Goal: Transaction & Acquisition: Obtain resource

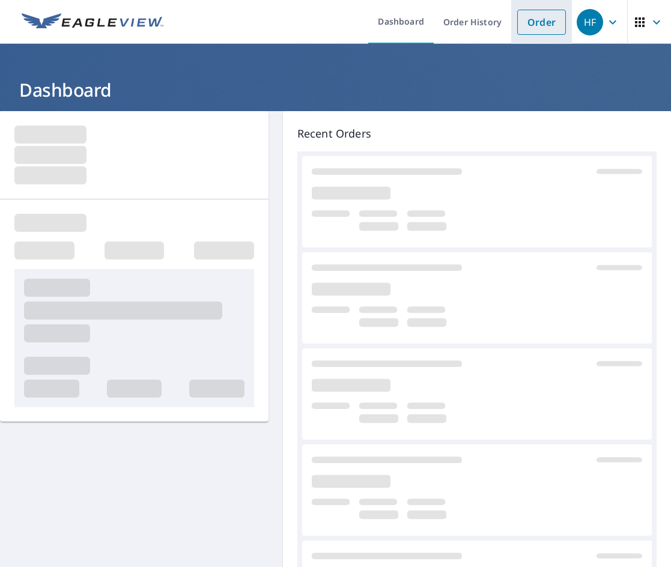
click at [529, 24] on link "Order" at bounding box center [541, 22] width 49 height 25
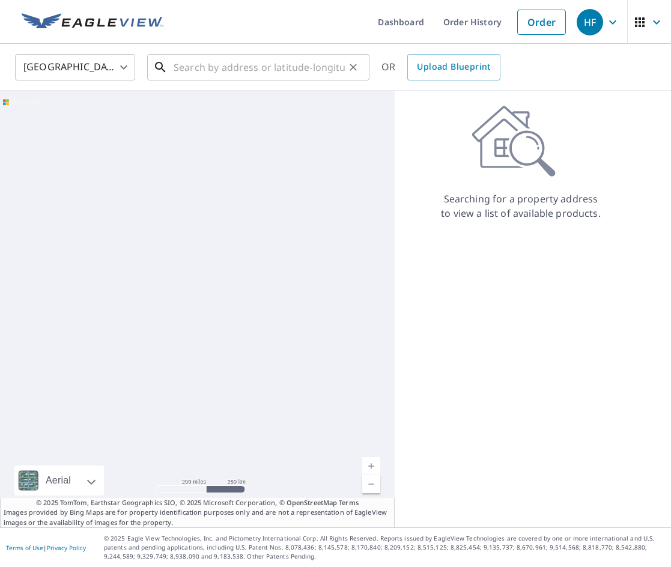
click at [319, 59] on input "text" at bounding box center [259, 67] width 171 height 34
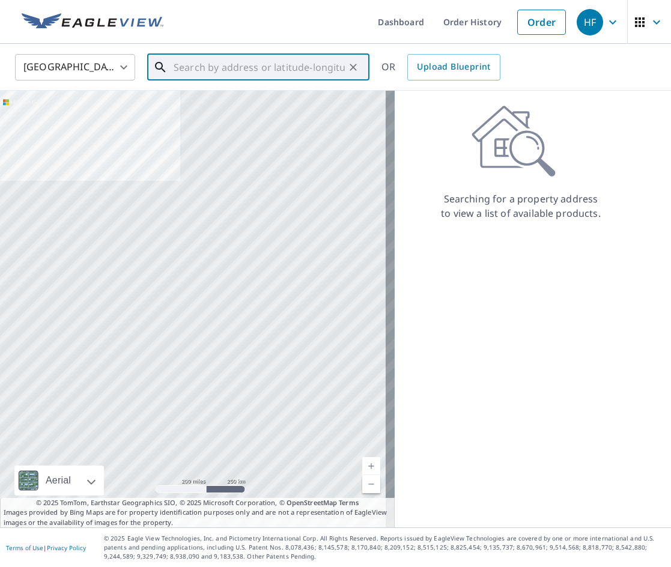
paste input "[STREET_ADDRESS]"
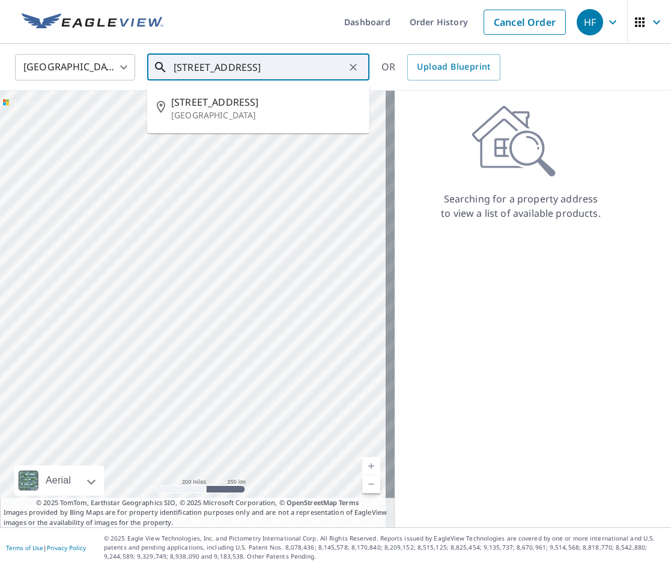
scroll to position [0, 50]
type input "[STREET_ADDRESS]"
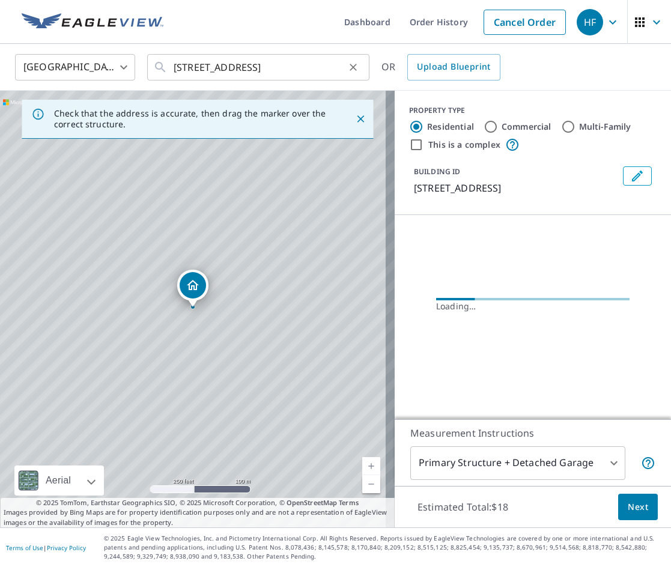
scroll to position [0, 0]
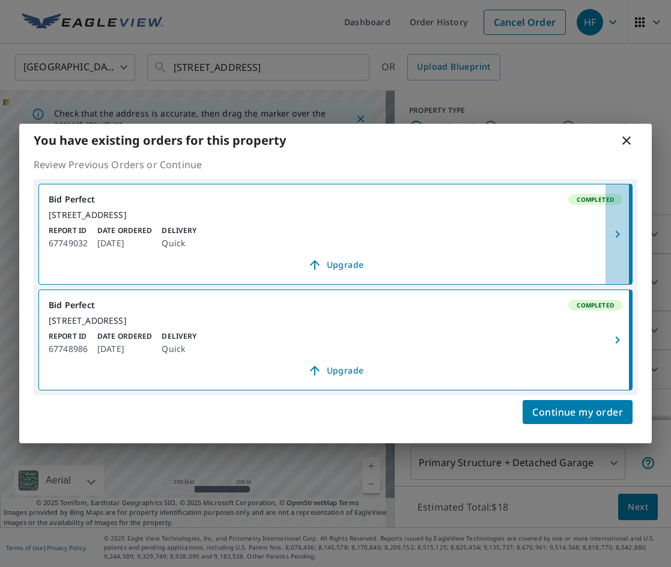
click at [619, 231] on icon "button" at bounding box center [617, 234] width 4 height 7
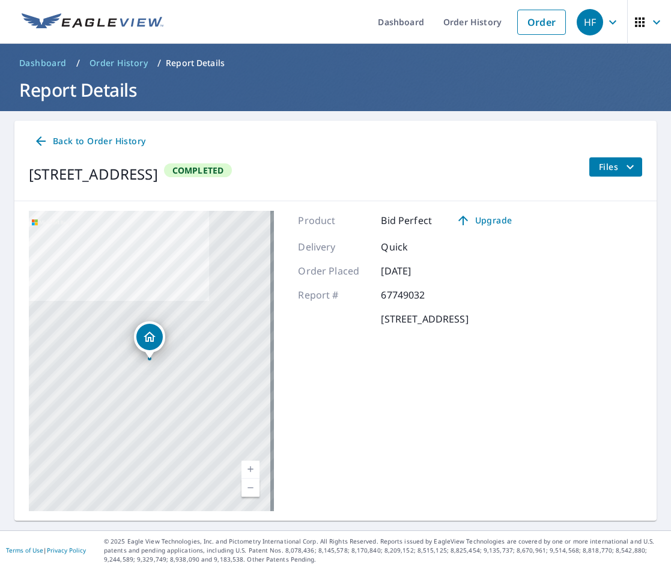
click at [599, 166] on span "Files" at bounding box center [618, 167] width 38 height 14
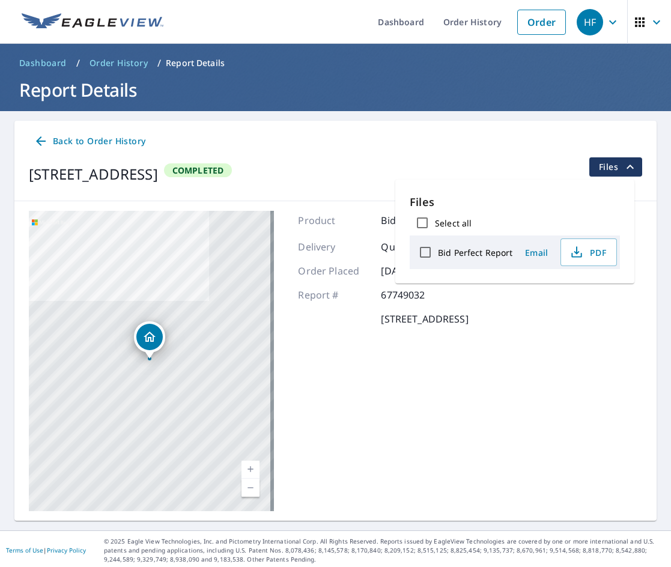
click at [423, 254] on input "Bid Perfect Report" at bounding box center [425, 252] width 25 height 25
checkbox input "true"
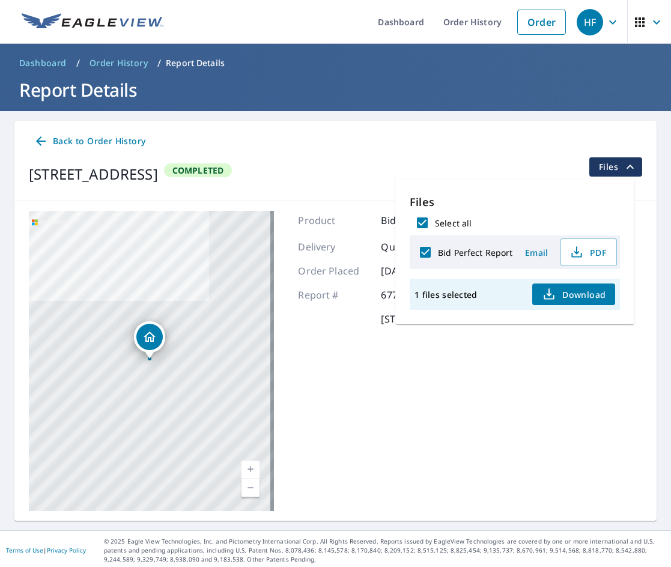
click at [534, 254] on span "Email" at bounding box center [536, 252] width 29 height 11
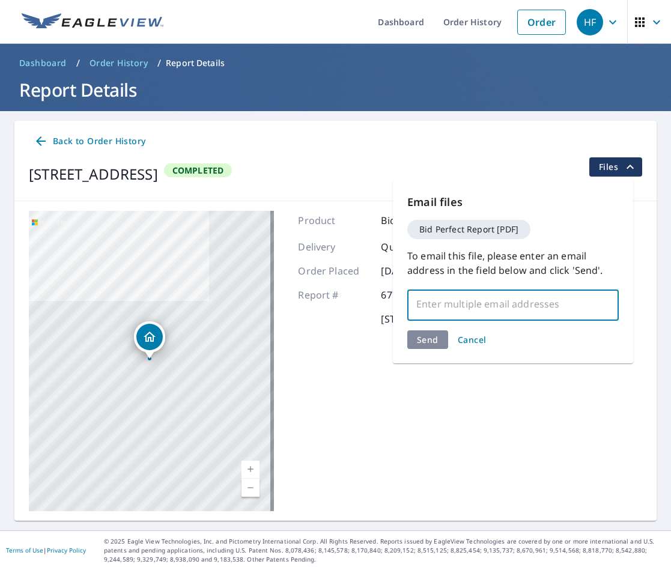
click at [454, 306] on input "text" at bounding box center [504, 304] width 183 height 23
paste input "[EMAIL_ADDRESS][DOMAIN_NAME]"
type input "[EMAIL_ADDRESS][DOMAIN_NAME]"
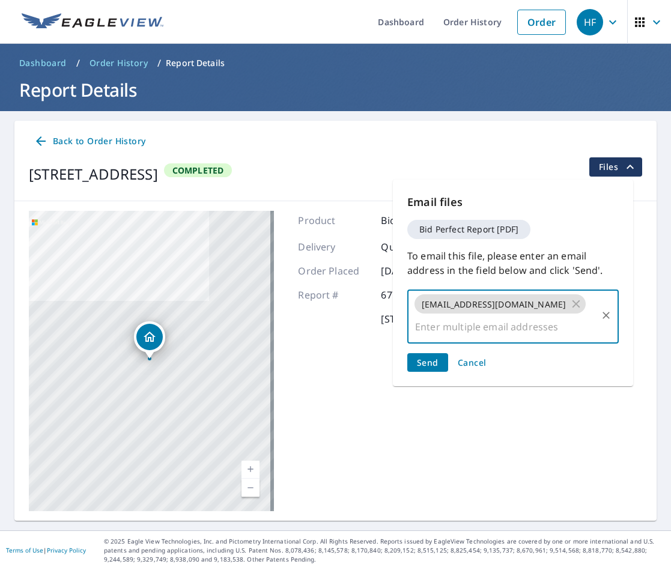
click at [430, 357] on span "Send" at bounding box center [428, 362] width 22 height 11
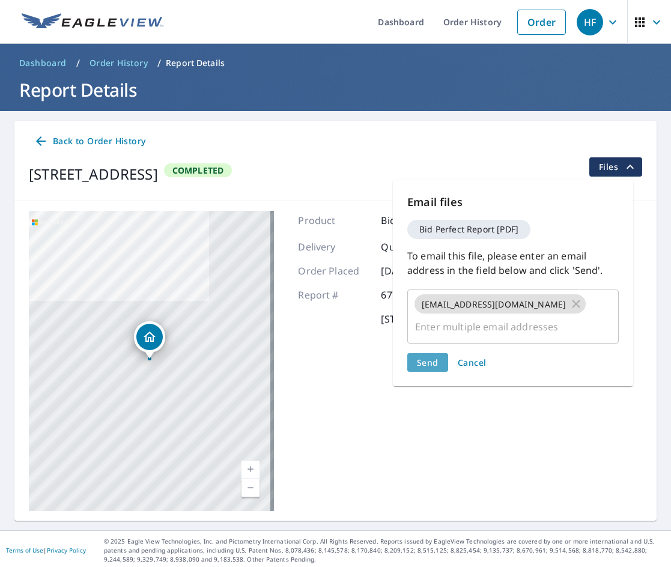
click at [430, 357] on span "Send" at bounding box center [428, 362] width 22 height 11
